Goal: Obtain resource: Obtain resource

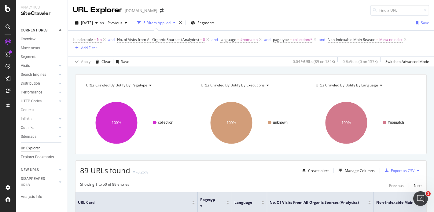
scroll to position [137, 0]
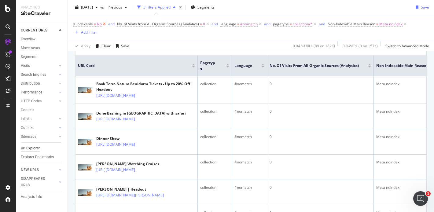
click at [104, 24] on icon at bounding box center [104, 24] width 5 height 6
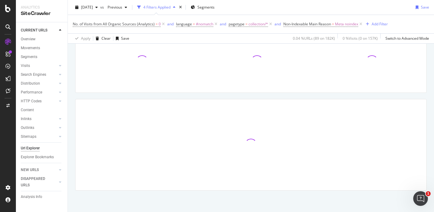
scroll to position [54, 0]
click at [162, 24] on icon at bounding box center [163, 24] width 5 height 6
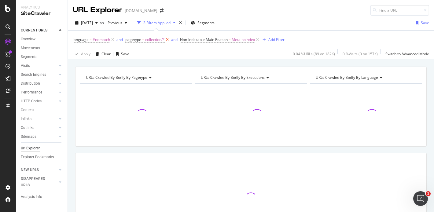
click at [166, 40] on icon at bounding box center [167, 40] width 5 height 6
click at [114, 38] on icon at bounding box center [112, 40] width 5 height 6
click at [30, 39] on div "Overview" at bounding box center [28, 39] width 15 height 6
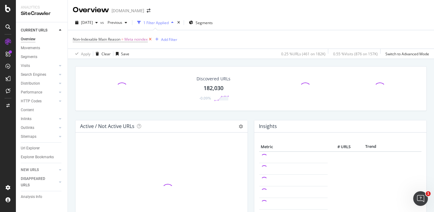
click at [151, 39] on icon at bounding box center [149, 39] width 5 height 6
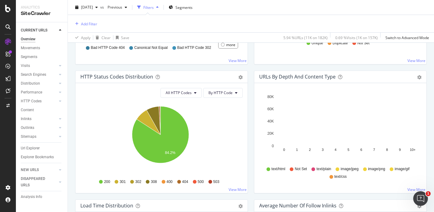
scroll to position [307, 0]
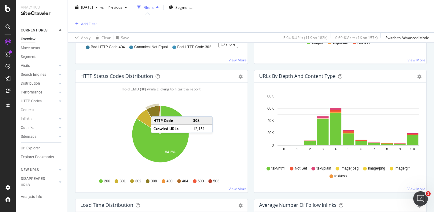
click at [157, 110] on icon "A chart." at bounding box center [153, 120] width 14 height 28
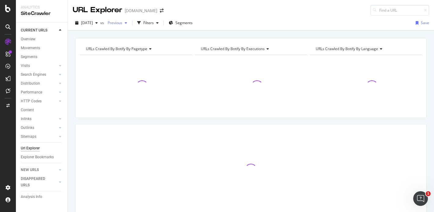
click at [129, 24] on div "button" at bounding box center [125, 23] width 7 height 4
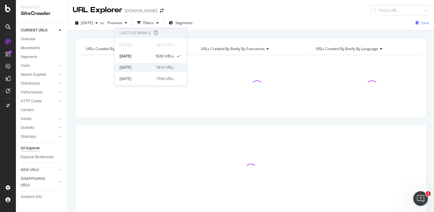
click at [145, 68] on div "2025 Aug. 3rd" at bounding box center [135, 67] width 33 height 5
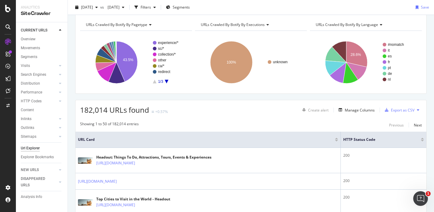
scroll to position [28, 0]
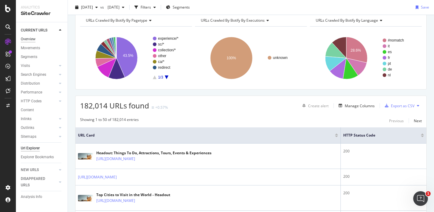
click at [31, 42] on div "Overview" at bounding box center [28, 39] width 15 height 6
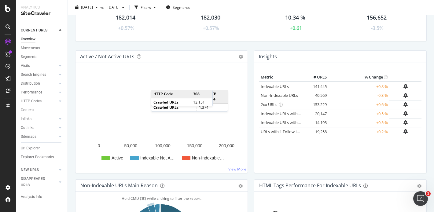
scroll to position [30, 0]
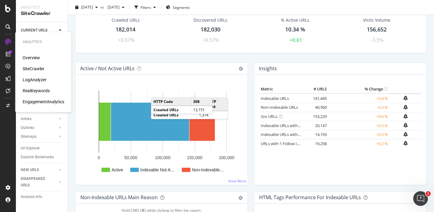
click at [36, 89] on div "RealKeywords" at bounding box center [36, 91] width 27 height 6
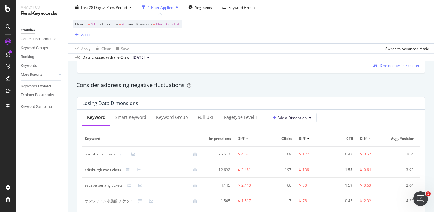
scroll to position [513, 0]
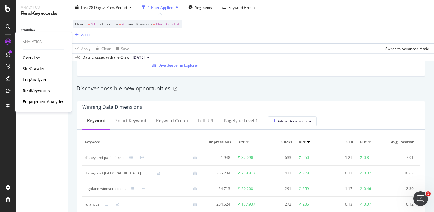
click at [33, 68] on div "SiteCrawler" at bounding box center [34, 69] width 22 height 6
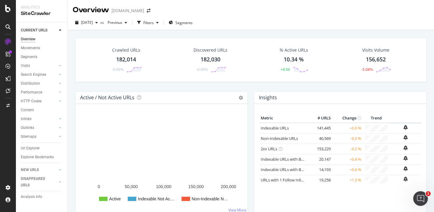
scroll to position [20, 0]
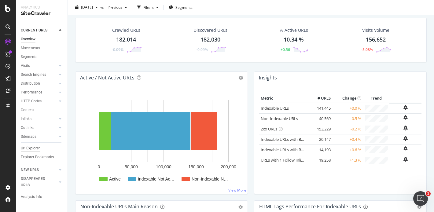
click at [33, 150] on div "Url Explorer" at bounding box center [30, 148] width 19 height 6
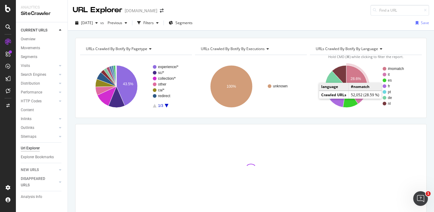
click at [352, 76] on icon "A chart." at bounding box center [356, 78] width 21 height 26
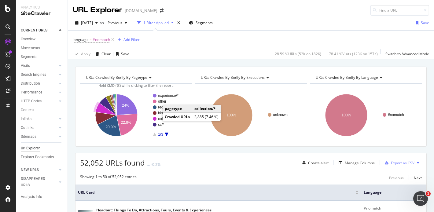
click at [154, 118] on circle "A chart." at bounding box center [155, 119] width 4 height 4
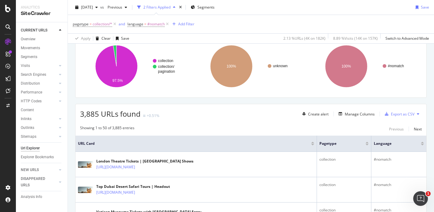
scroll to position [45, 0]
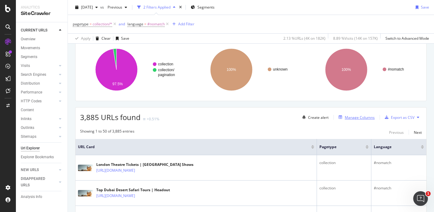
click at [349, 114] on div "Manage Columns" at bounding box center [355, 117] width 38 height 7
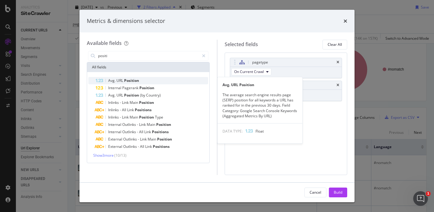
type input "positi"
click at [154, 82] on div "Avg. URL Position" at bounding box center [152, 80] width 112 height 7
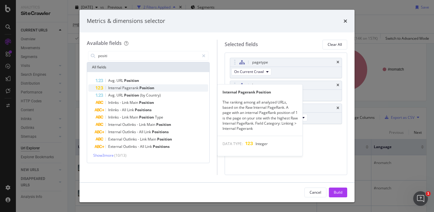
click at [137, 86] on span "Pagerank" at bounding box center [130, 87] width 17 height 5
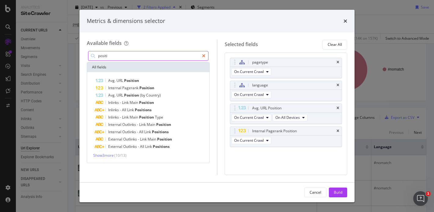
click at [202, 57] on icon "modal" at bounding box center [203, 56] width 3 height 4
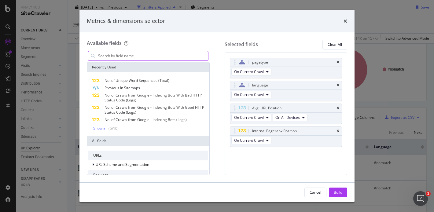
click at [188, 55] on input "modal" at bounding box center [152, 55] width 111 height 9
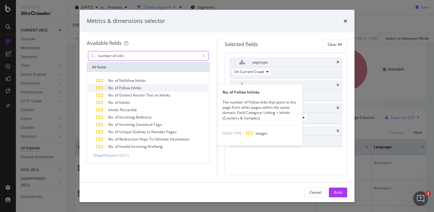
type input "number of inlin"
click at [151, 86] on div "No. of Follow Inlinks" at bounding box center [152, 87] width 112 height 7
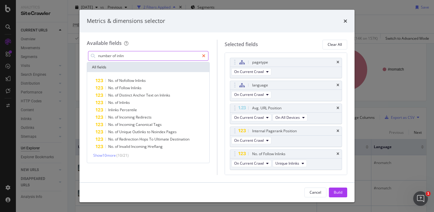
click at [202, 56] on icon "modal" at bounding box center [203, 56] width 3 height 4
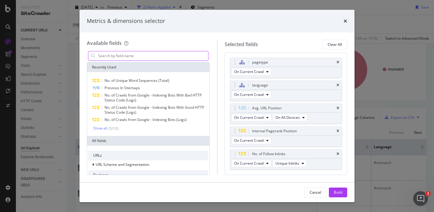
click at [194, 56] on input "modal" at bounding box center [152, 55] width 111 height 9
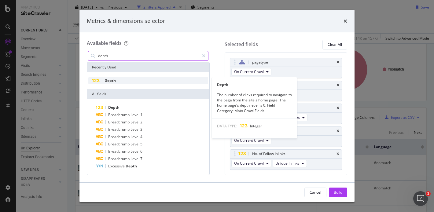
type input "depth"
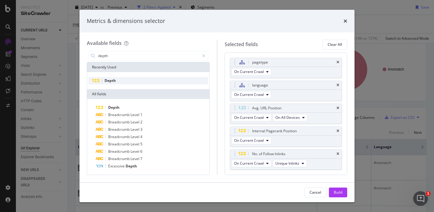
click at [155, 79] on div "Depth" at bounding box center [148, 80] width 120 height 7
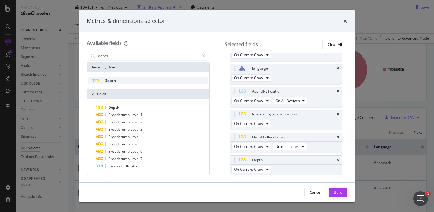
scroll to position [18, 0]
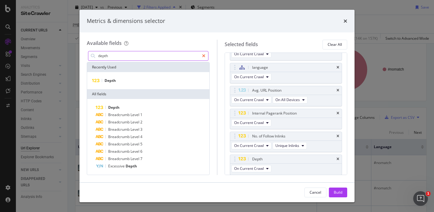
click at [205, 54] on icon "modal" at bounding box center [203, 56] width 3 height 4
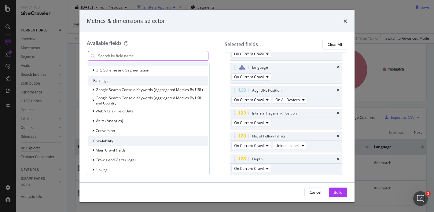
scroll to position [96, 0]
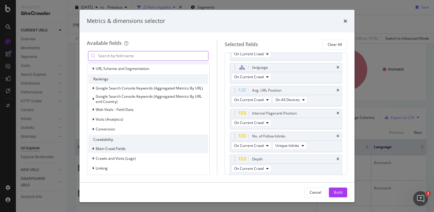
click at [94, 149] on div "modal" at bounding box center [94, 149] width 4 height 6
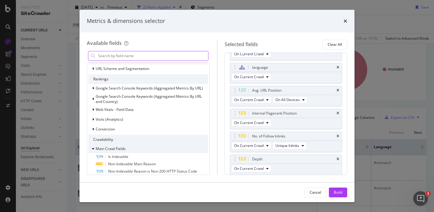
click at [94, 149] on icon "modal" at bounding box center [93, 149] width 2 height 4
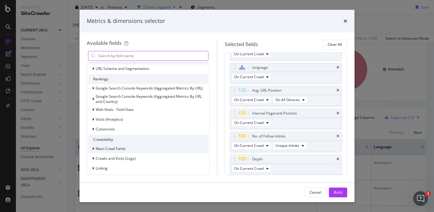
click at [94, 149] on div "modal" at bounding box center [94, 149] width 4 height 6
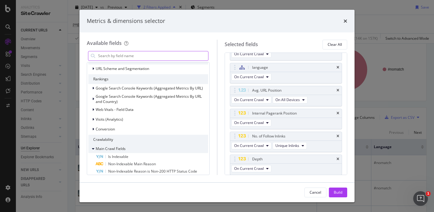
click at [94, 149] on icon "modal" at bounding box center [93, 149] width 2 height 4
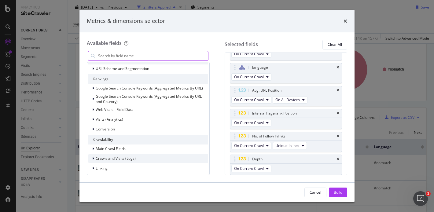
click at [95, 158] on div "modal" at bounding box center [94, 158] width 4 height 6
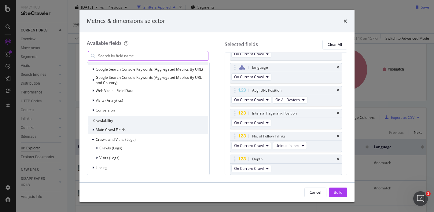
scroll to position [116, 0]
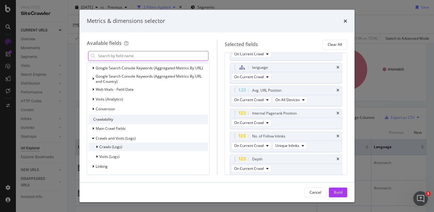
click at [98, 146] on div "modal" at bounding box center [98, 147] width 4 height 6
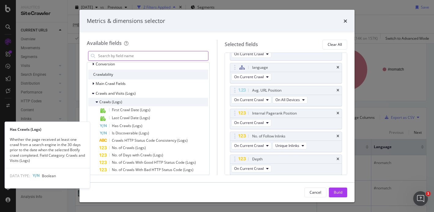
scroll to position [167, 0]
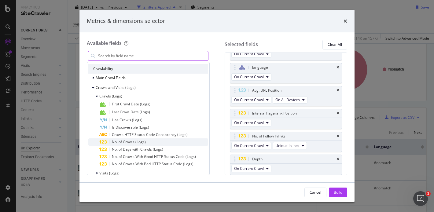
click at [144, 140] on span "No. of Crawls (Logs)" at bounding box center [129, 141] width 34 height 5
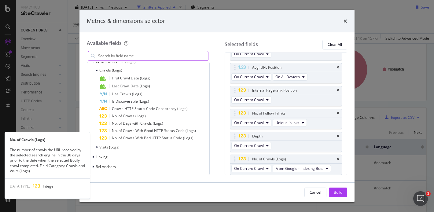
scroll to position [198, 0]
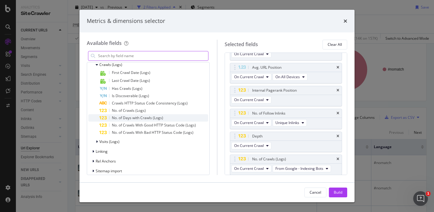
click at [146, 118] on span "No. of Days with Crawls (Logs)" at bounding box center [137, 117] width 51 height 5
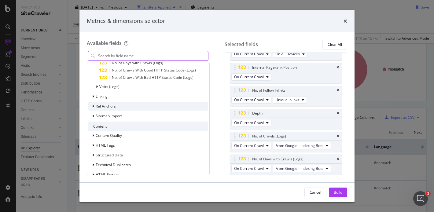
scroll to position [260, 0]
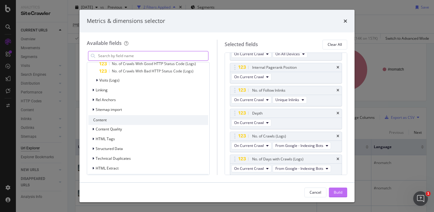
click at [338, 193] on div "Build" at bounding box center [337, 192] width 9 height 5
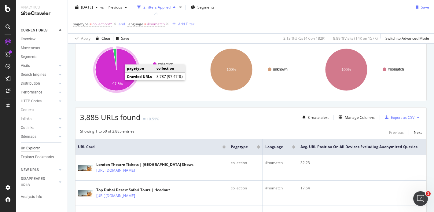
click at [113, 79] on icon "A chart." at bounding box center [116, 70] width 42 height 42
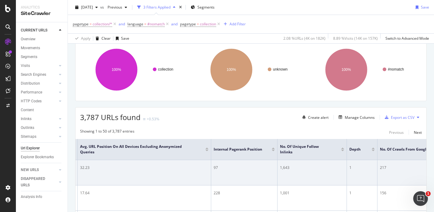
scroll to position [0, 207]
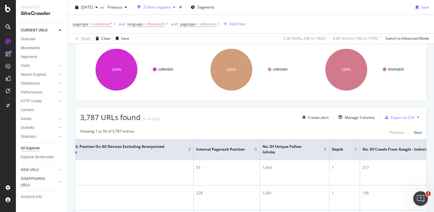
click at [255, 151] on div at bounding box center [255, 151] width 3 height 2
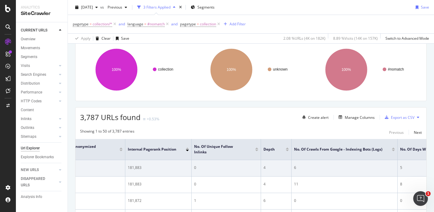
scroll to position [0, 276]
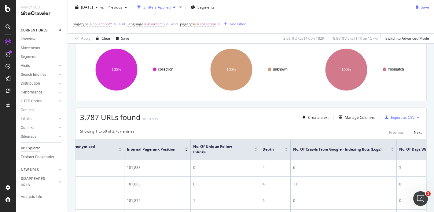
click at [186, 148] on div at bounding box center [186, 148] width 3 height 2
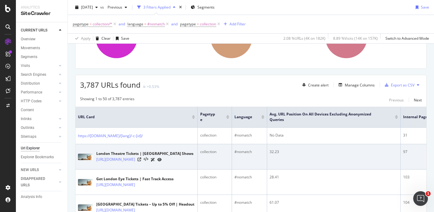
scroll to position [82, 0]
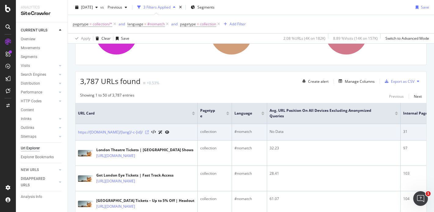
click at [149, 131] on icon at bounding box center [147, 132] width 4 height 4
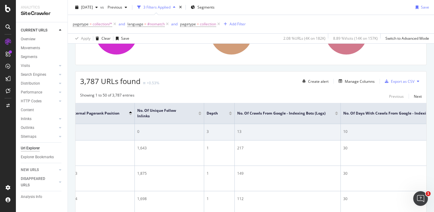
scroll to position [0, 335]
drag, startPoint x: 235, startPoint y: 132, endPoint x: 241, endPoint y: 132, distance: 5.2
click at [241, 132] on div "13" at bounding box center [284, 131] width 101 height 5
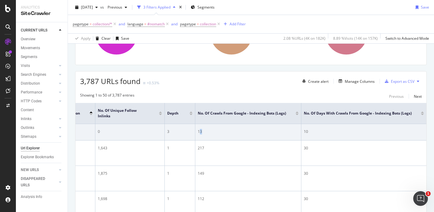
scroll to position [0, 376]
drag, startPoint x: 299, startPoint y: 131, endPoint x: 319, endPoint y: 131, distance: 19.8
click at [319, 131] on div "10" at bounding box center [363, 131] width 120 height 5
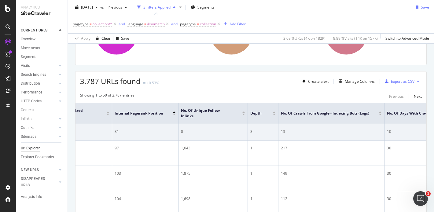
scroll to position [0, 285]
drag, startPoint x: 289, startPoint y: 132, endPoint x: 277, endPoint y: 132, distance: 12.2
click at [277, 132] on tr "https://www.headout.com/[lang]/-c-[id]/ collection #nomatch No Data 31 0 3 13 10" at bounding box center [151, 132] width 722 height 16
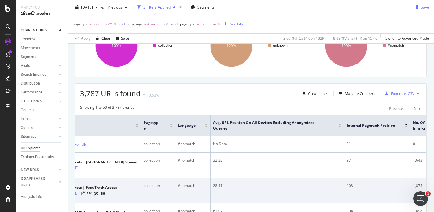
scroll to position [0, 58]
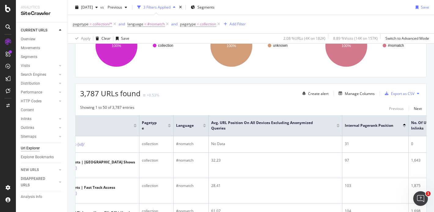
click at [338, 125] on div at bounding box center [337, 125] width 3 height 2
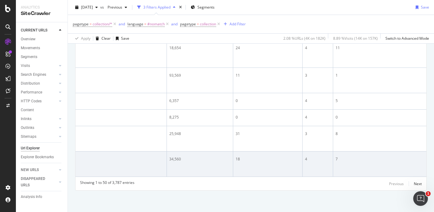
scroll to position [0, 250]
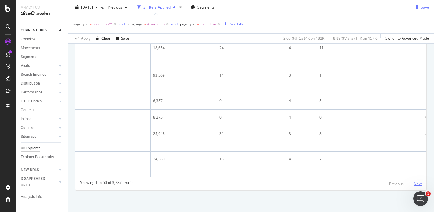
click at [415, 184] on div "Next" at bounding box center [417, 183] width 8 height 5
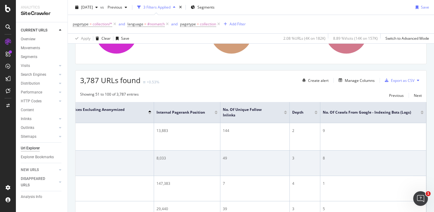
scroll to position [0, 376]
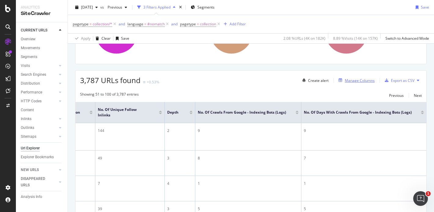
click at [355, 82] on div "Manage Columns" at bounding box center [359, 80] width 30 height 5
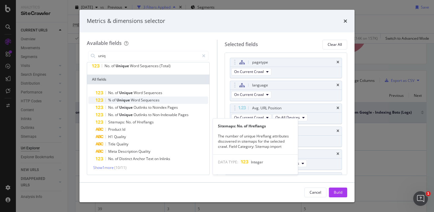
scroll to position [0, 0]
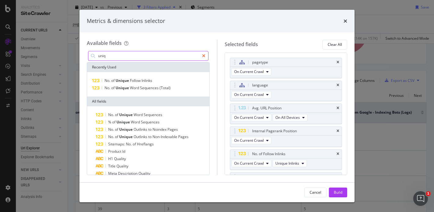
type input "uniq"
click at [203, 55] on icon "modal" at bounding box center [203, 56] width 3 height 4
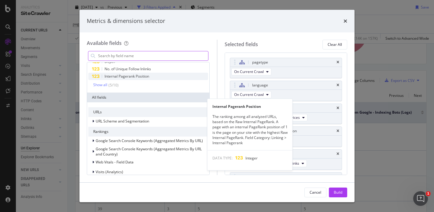
scroll to position [39, 0]
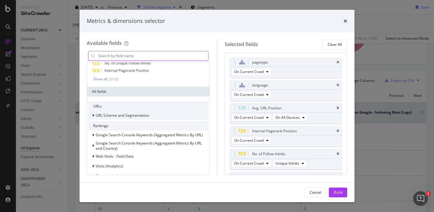
click at [92, 117] on icon "modal" at bounding box center [93, 116] width 2 height 4
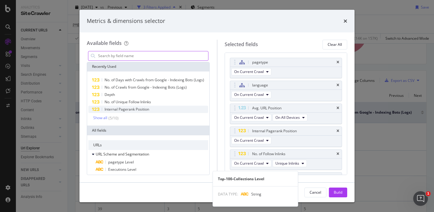
scroll to position [0, 0]
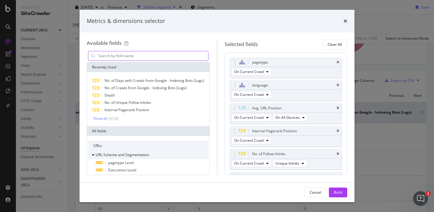
click at [94, 158] on div "modal" at bounding box center [94, 155] width 4 height 6
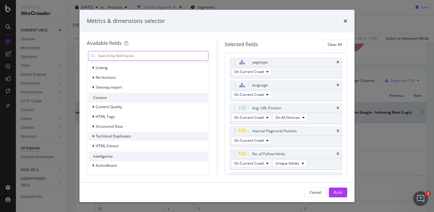
scroll to position [187, 0]
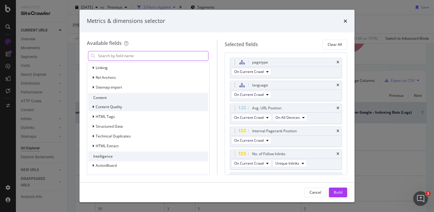
click at [93, 109] on icon "modal" at bounding box center [93, 107] width 2 height 4
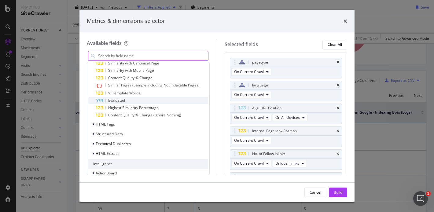
scroll to position [276, 0]
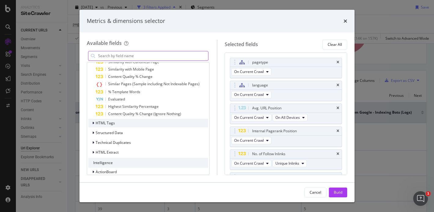
click at [93, 125] on icon "modal" at bounding box center [93, 123] width 2 height 4
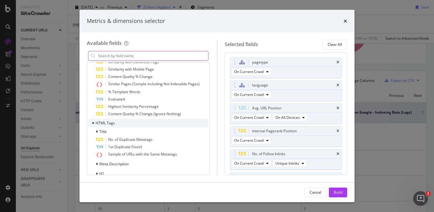
click at [93, 125] on icon "modal" at bounding box center [93, 123] width 2 height 4
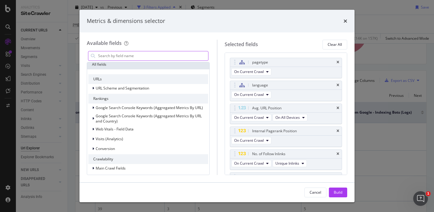
scroll to position [0, 0]
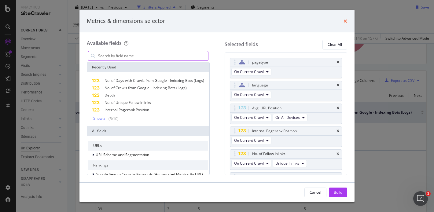
click at [343, 19] on icon "times" at bounding box center [345, 21] width 4 height 5
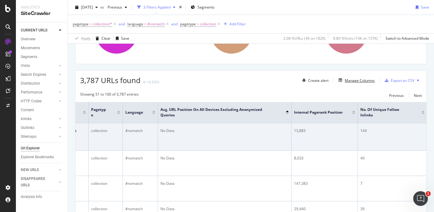
scroll to position [0, 117]
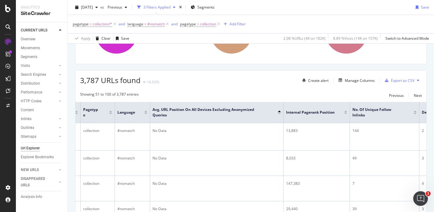
click at [345, 111] on div at bounding box center [345, 112] width 3 height 2
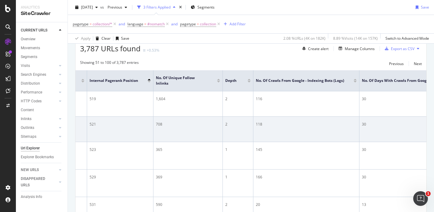
scroll to position [0, 376]
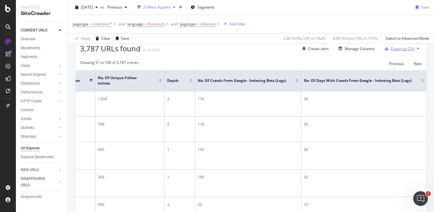
click at [392, 47] on div "Export as CSV" at bounding box center [402, 48] width 24 height 5
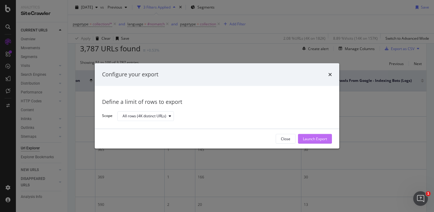
click at [313, 140] on div "Launch Export" at bounding box center [315, 138] width 24 height 5
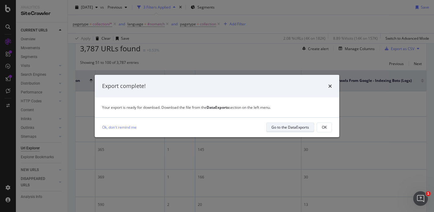
click at [281, 125] on div "Go to the DataExports" at bounding box center [290, 127] width 38 height 5
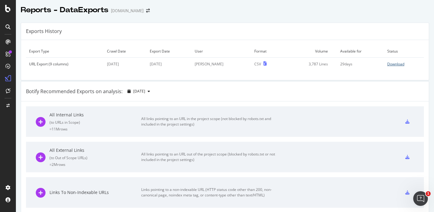
click at [387, 63] on div "Download" at bounding box center [395, 63] width 17 height 5
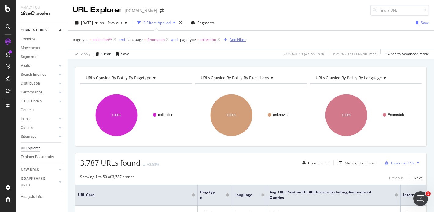
click at [241, 40] on div "Add Filter" at bounding box center [237, 39] width 16 height 5
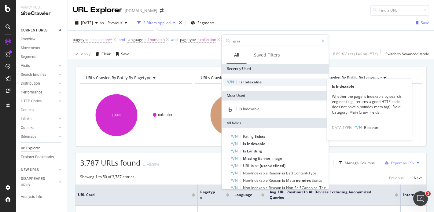
type input "is in"
click at [254, 84] on span "Indexable" at bounding box center [252, 81] width 18 height 5
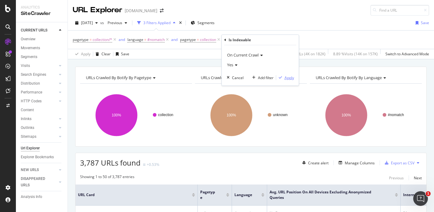
click at [285, 77] on div "Apply" at bounding box center [288, 77] width 9 height 5
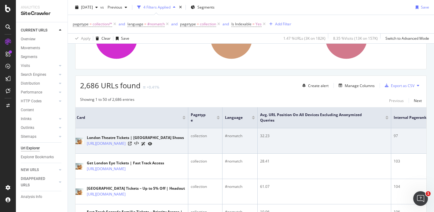
scroll to position [0, 13]
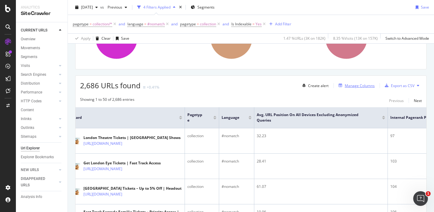
click at [368, 87] on div "Manage Columns" at bounding box center [359, 85] width 30 height 5
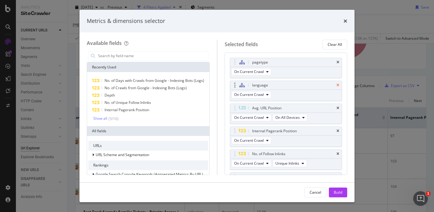
click at [336, 84] on icon "times" at bounding box center [337, 85] width 3 height 4
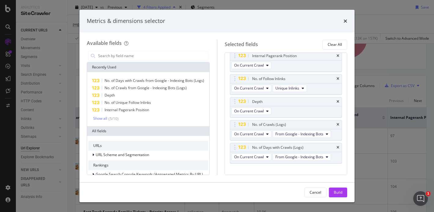
scroll to position [56, 0]
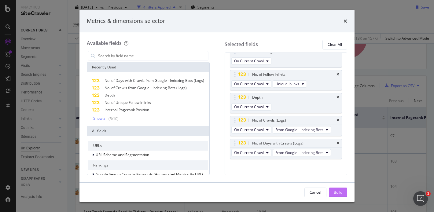
click at [336, 191] on div "Build" at bounding box center [337, 192] width 9 height 5
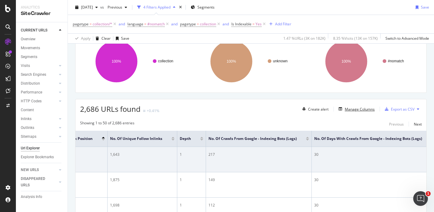
scroll to position [0, 369]
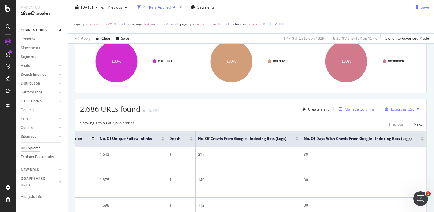
click at [365, 109] on div "Manage Columns" at bounding box center [359, 109] width 30 height 5
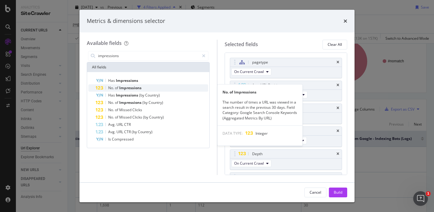
type input "impressions"
click at [154, 90] on div "No. of Impressions" at bounding box center [152, 87] width 112 height 7
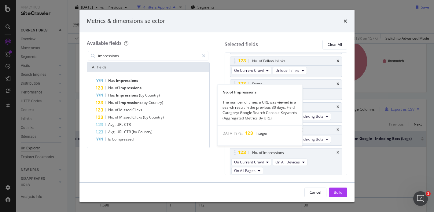
scroll to position [72, 0]
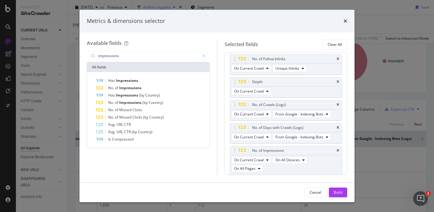
click at [197, 165] on div "impressions All fields Has Impressions No. of Impressions Has Impressions (by C…" at bounding box center [148, 112] width 123 height 125
click at [206, 51] on div "modal" at bounding box center [203, 56] width 9 height 10
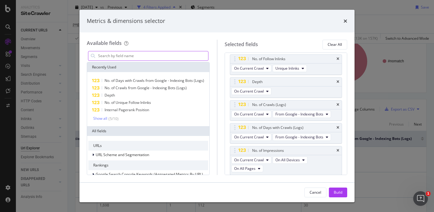
click at [180, 54] on input "modal" at bounding box center [152, 55] width 111 height 9
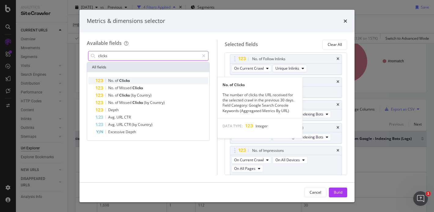
type input "clicks"
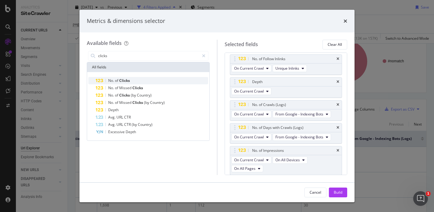
click at [167, 78] on div "No. of Clicks" at bounding box center [152, 80] width 112 height 7
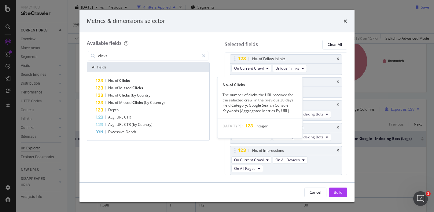
scroll to position [103, 0]
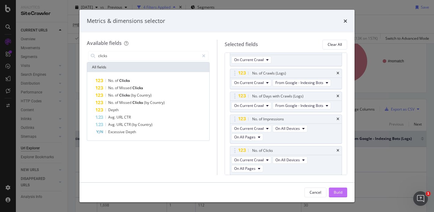
click at [338, 194] on div "Build" at bounding box center [337, 192] width 9 height 5
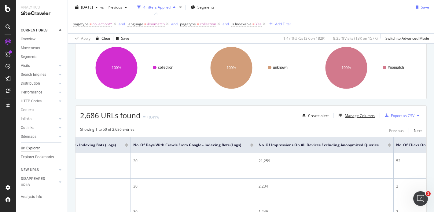
scroll to position [0, 585]
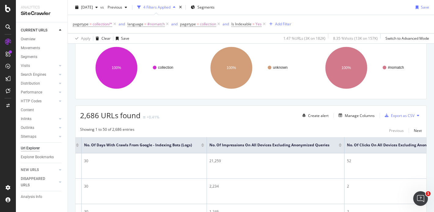
click at [338, 146] on div at bounding box center [339, 146] width 3 height 2
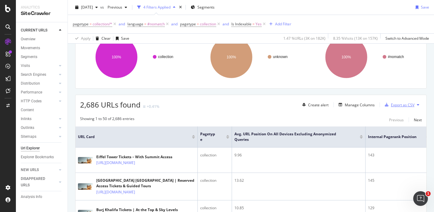
click at [390, 106] on div "Export as CSV" at bounding box center [402, 104] width 24 height 5
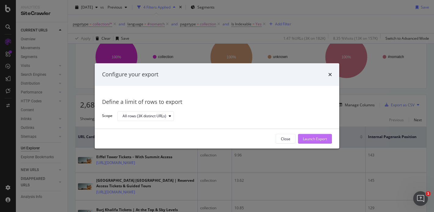
click at [314, 139] on div "Launch Export" at bounding box center [315, 138] width 24 height 5
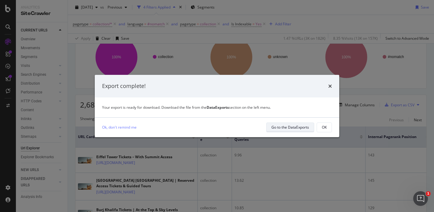
click at [307, 128] on div "Go to the DataExports" at bounding box center [290, 127] width 38 height 5
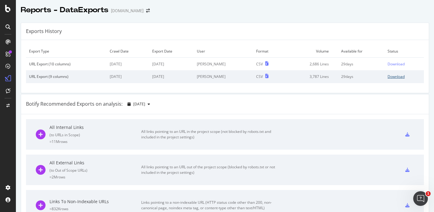
click at [387, 76] on div "Download" at bounding box center [395, 76] width 17 height 5
click at [278, 92] on div "Export Type Crawl Date Export Date User Format Volume Available for Status URL …" at bounding box center [224, 66] width 407 height 53
click at [387, 64] on div "Download" at bounding box center [395, 63] width 17 height 5
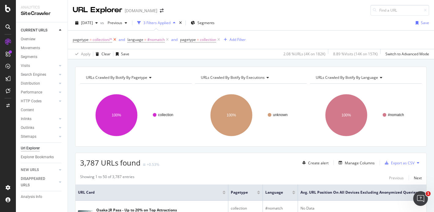
click at [116, 40] on icon at bounding box center [114, 40] width 5 height 6
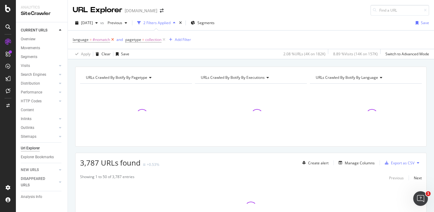
click at [113, 38] on icon at bounding box center [112, 40] width 5 height 6
click at [113, 39] on icon at bounding box center [111, 40] width 5 height 6
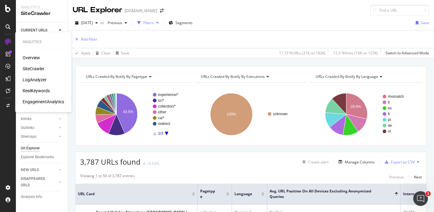
click at [36, 79] on div "LogAnalyzer" at bounding box center [35, 80] width 24 height 6
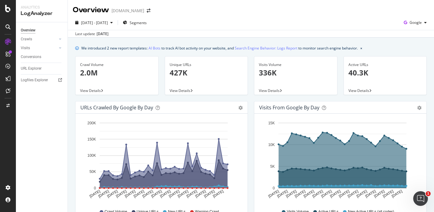
click at [271, 90] on span "View Details" at bounding box center [269, 90] width 21 height 5
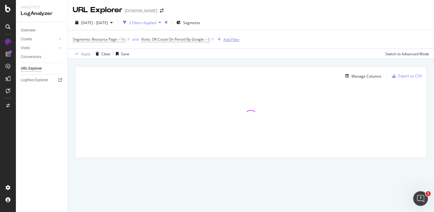
click at [236, 40] on div "Add Filter" at bounding box center [231, 39] width 16 height 5
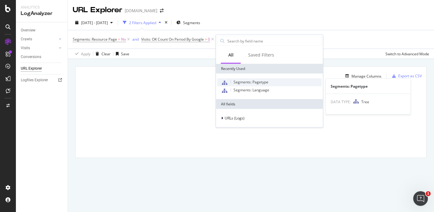
click at [239, 81] on span "Segments: Pagetype" at bounding box center [250, 81] width 35 height 5
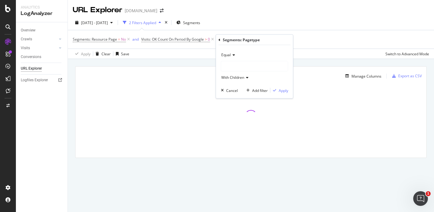
click at [236, 62] on div at bounding box center [254, 66] width 67 height 10
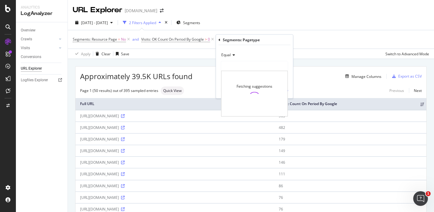
click at [234, 55] on icon at bounding box center [232, 55] width 4 height 4
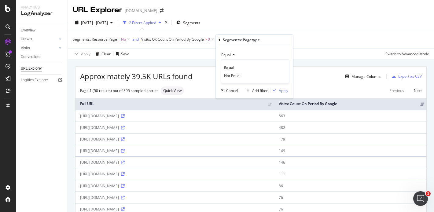
click at [237, 54] on div "Equal" at bounding box center [254, 55] width 67 height 10
click at [240, 77] on span "With Children" at bounding box center [232, 77] width 23 height 5
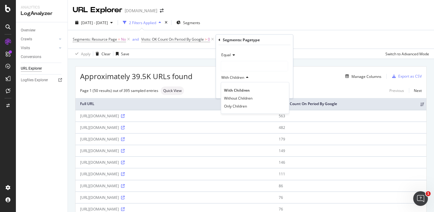
click at [240, 77] on span "With Children" at bounding box center [232, 77] width 23 height 5
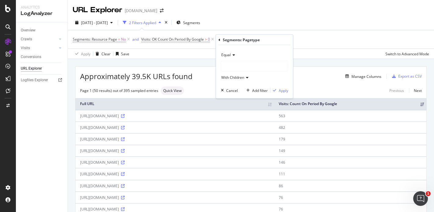
click at [237, 70] on div at bounding box center [254, 66] width 67 height 10
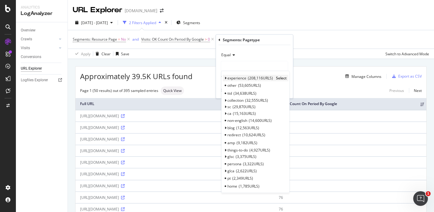
click at [237, 78] on span "experience" at bounding box center [236, 77] width 19 height 5
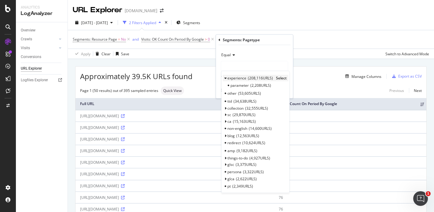
click at [279, 78] on span "Select" at bounding box center [281, 77] width 11 height 5
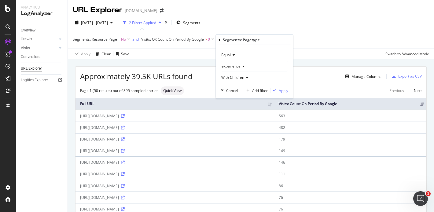
click at [280, 87] on div "Equal experience With Children Cancel Add filter Apply" at bounding box center [254, 71] width 77 height 53
click at [280, 90] on div "Apply" at bounding box center [282, 90] width 9 height 5
